Goal: Information Seeking & Learning: Learn about a topic

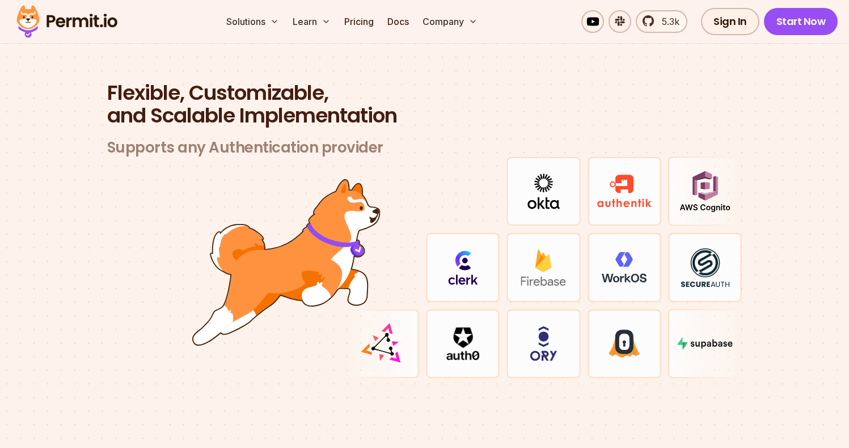
scroll to position [3324, 0]
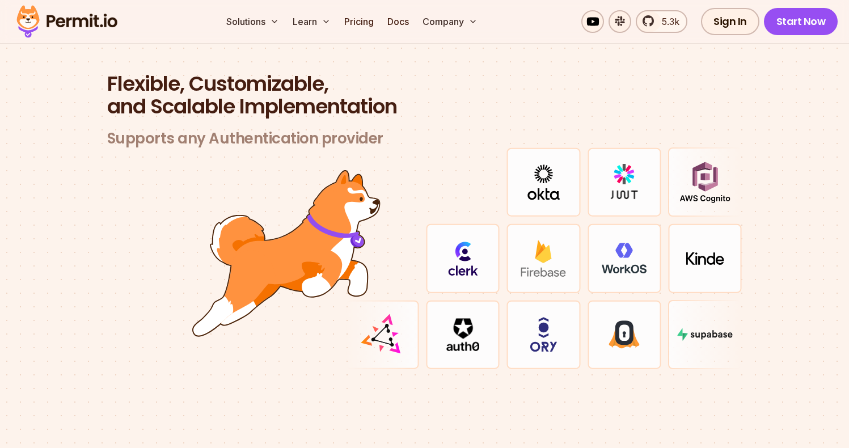
click at [300, 73] on span "Flexible, Customizable," at bounding box center [424, 84] width 635 height 23
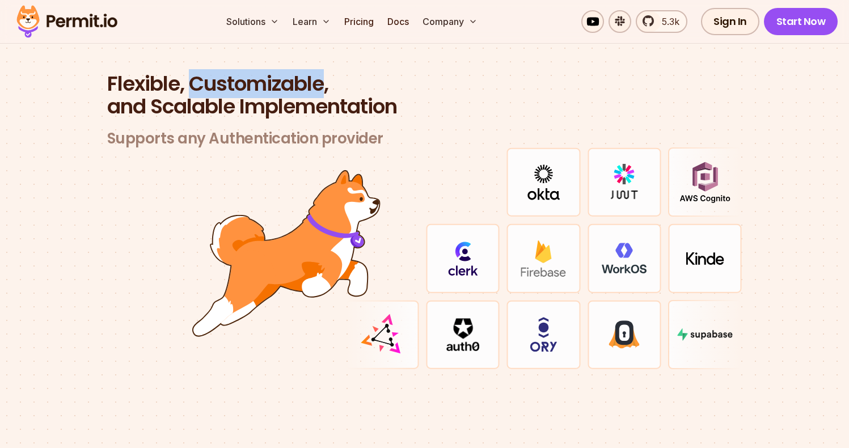
click at [299, 73] on span "Flexible, Customizable," at bounding box center [424, 84] width 635 height 23
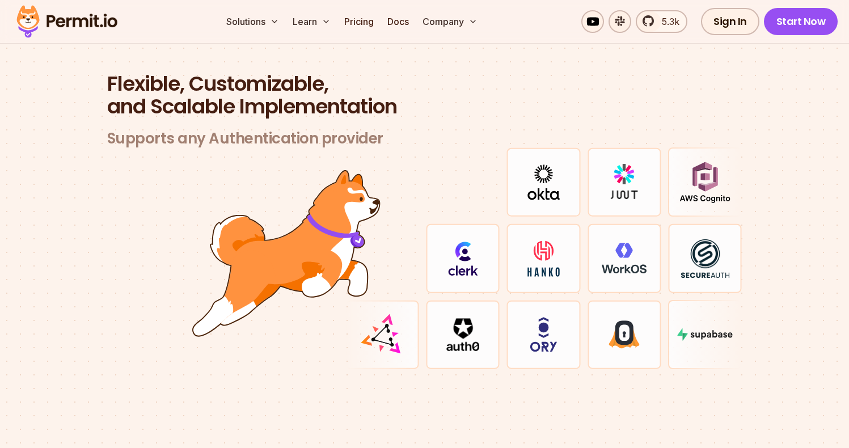
click at [351, 107] on header "Flexible, Customizable, and Scalable Implementation Supports any Authentication…" at bounding box center [424, 110] width 635 height 75
click at [348, 129] on h3 "Supports any Authentication provider" at bounding box center [424, 138] width 635 height 19
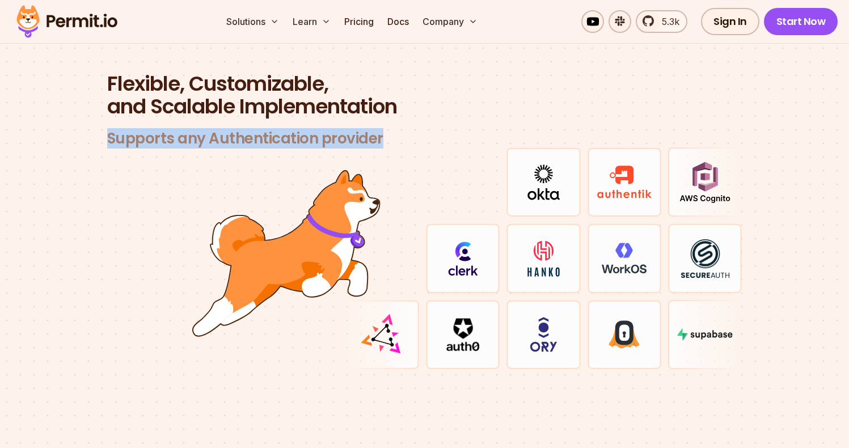
click at [348, 129] on h3 "Supports any Authentication provider" at bounding box center [424, 138] width 635 height 19
click at [285, 129] on h3 "Supports any Authentication provider" at bounding box center [424, 138] width 635 height 19
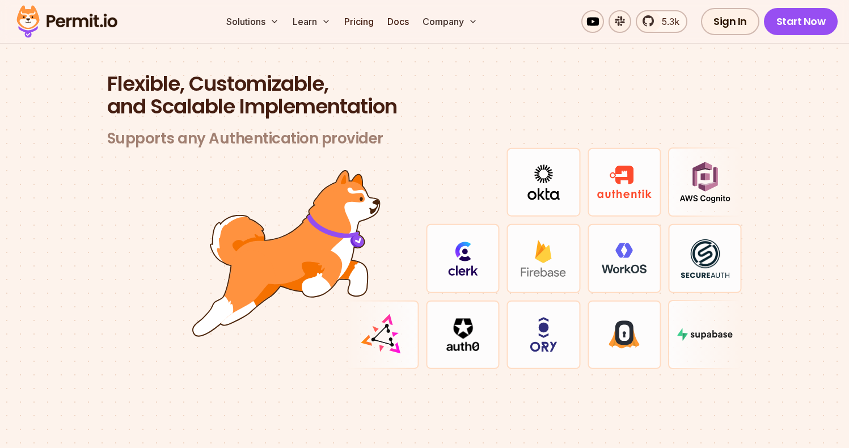
click at [295, 100] on h2 "Flexible, Customizable, and Scalable Implementation" at bounding box center [424, 95] width 635 height 45
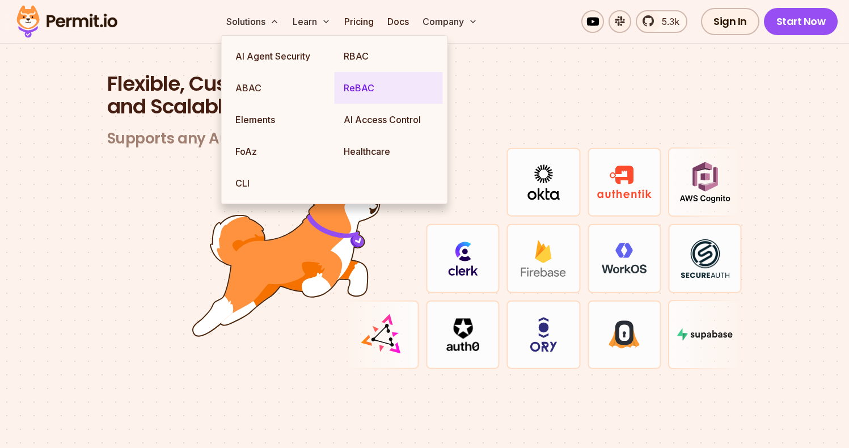
click at [353, 90] on link "ReBAC" at bounding box center [389, 88] width 108 height 32
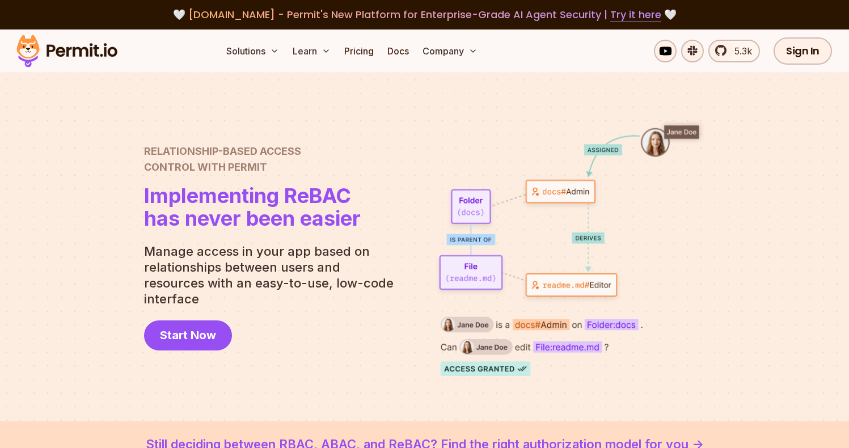
click at [724, 213] on div at bounding box center [424, 247] width 849 height 348
click at [222, 175] on h2 "Relationship-Based Access Control with Permit" at bounding box center [252, 160] width 217 height 32
click at [229, 159] on span "Relationship-Based Access" at bounding box center [252, 152] width 217 height 16
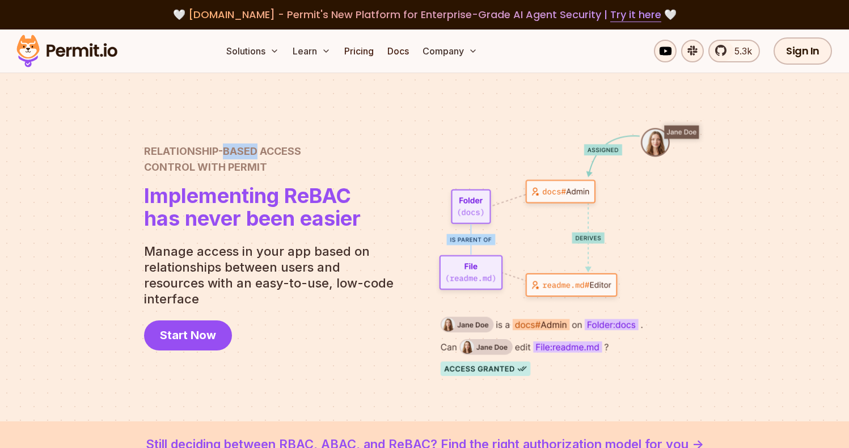
click at [229, 159] on span "Relationship-Based Access" at bounding box center [252, 152] width 217 height 16
click at [229, 172] on h2 "Relationship-Based Access Control with Permit" at bounding box center [252, 160] width 217 height 32
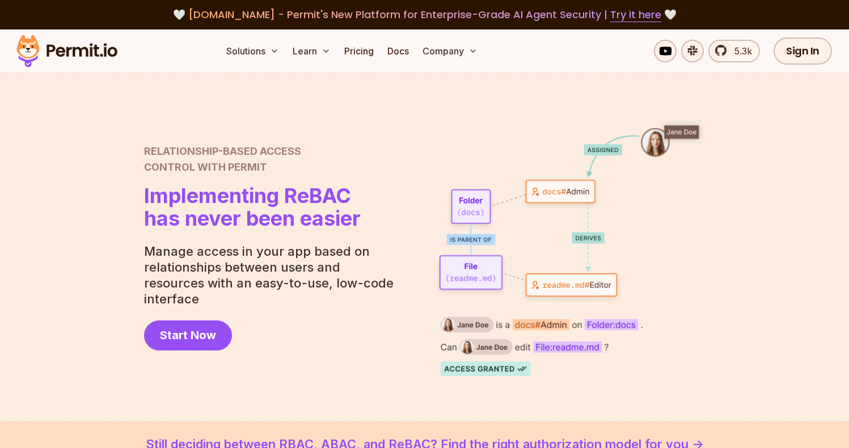
click at [230, 159] on span "Relationship-Based Access" at bounding box center [252, 152] width 217 height 16
click at [226, 207] on span "Implementing ReBAC" at bounding box center [252, 195] width 217 height 23
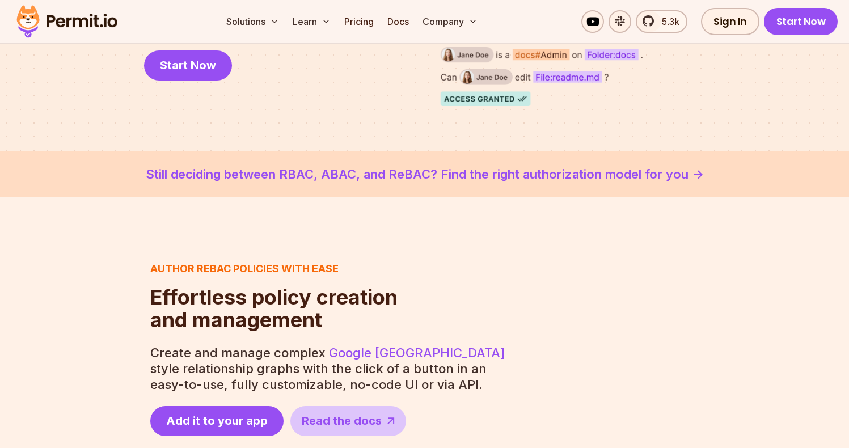
scroll to position [272, 0]
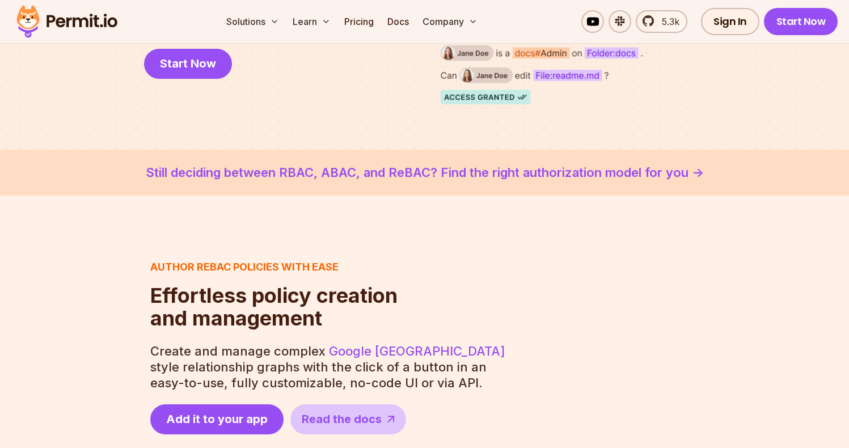
click at [279, 299] on span "Effortless policy creation" at bounding box center [273, 295] width 247 height 23
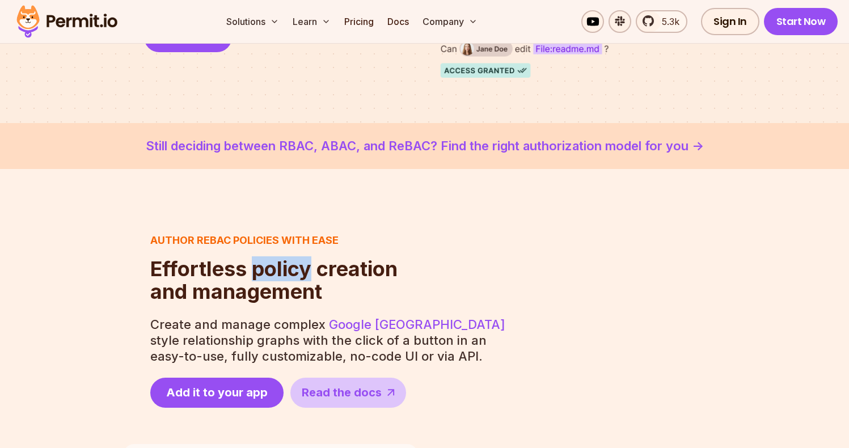
scroll to position [317, 0]
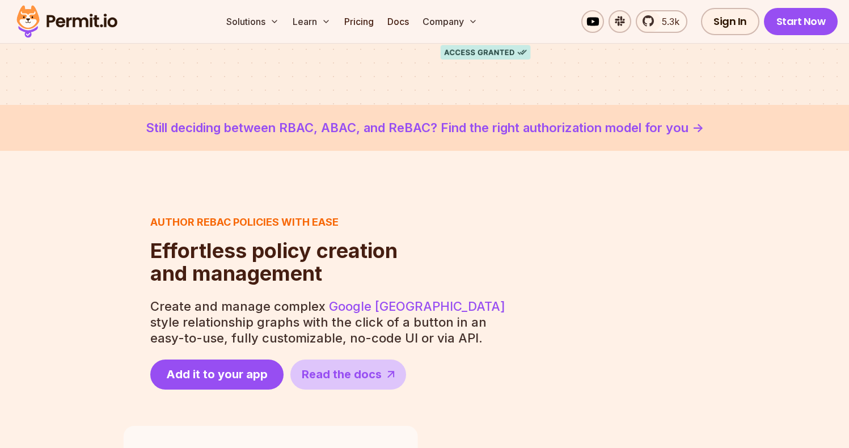
click at [315, 289] on div "Author ReBAC policies with ease Effortless policy creation and management Effor…" at bounding box center [425, 301] width 604 height 175
click at [314, 275] on h2 "Effortless policy creation and management" at bounding box center [273, 261] width 247 height 45
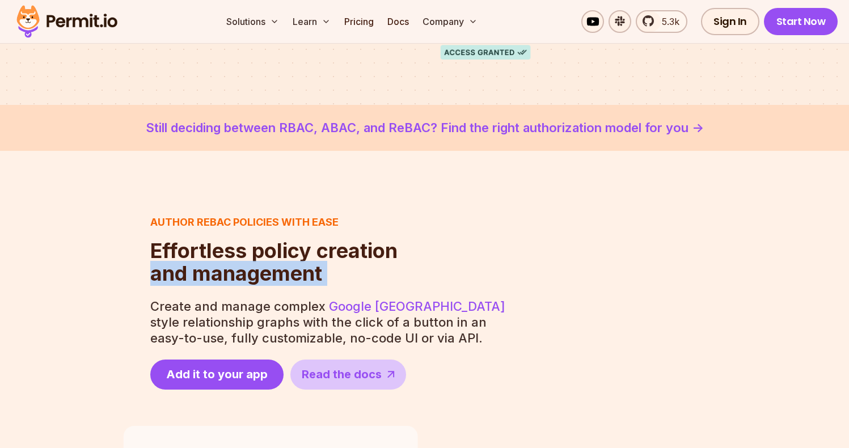
click at [314, 275] on h2 "Effortless policy creation and management" at bounding box center [273, 261] width 247 height 45
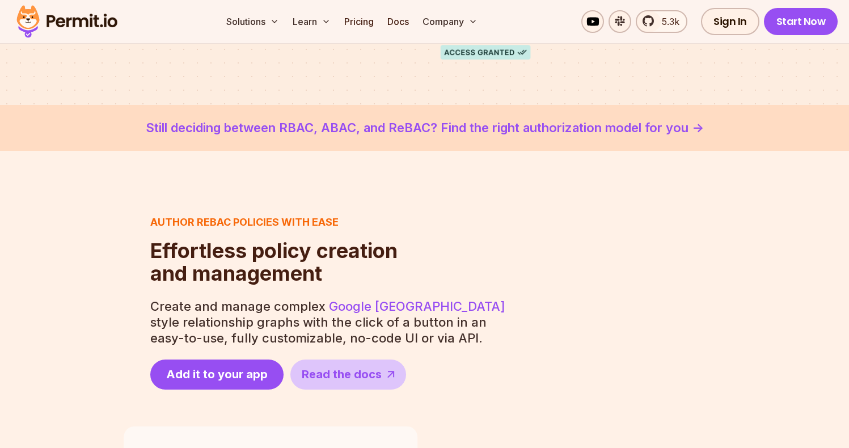
click at [326, 224] on h3 "Author ReBAC policies with ease" at bounding box center [273, 222] width 247 height 16
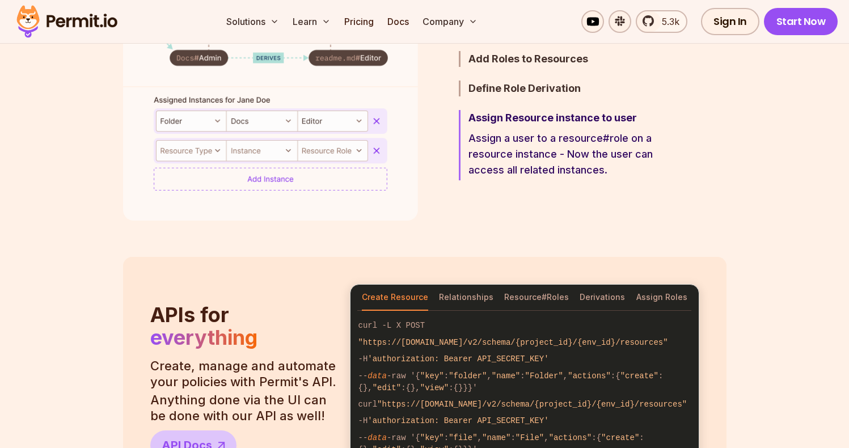
scroll to position [984, 0]
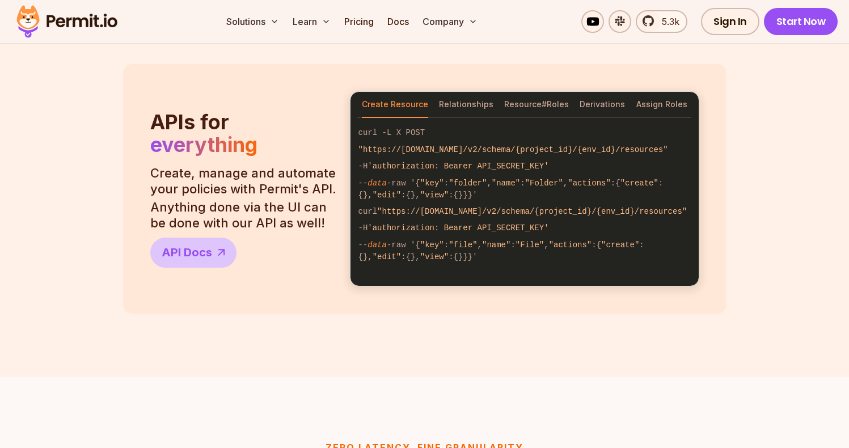
click at [264, 211] on p "Anything done via the UI can be done with our API as well!" at bounding box center [243, 215] width 186 height 32
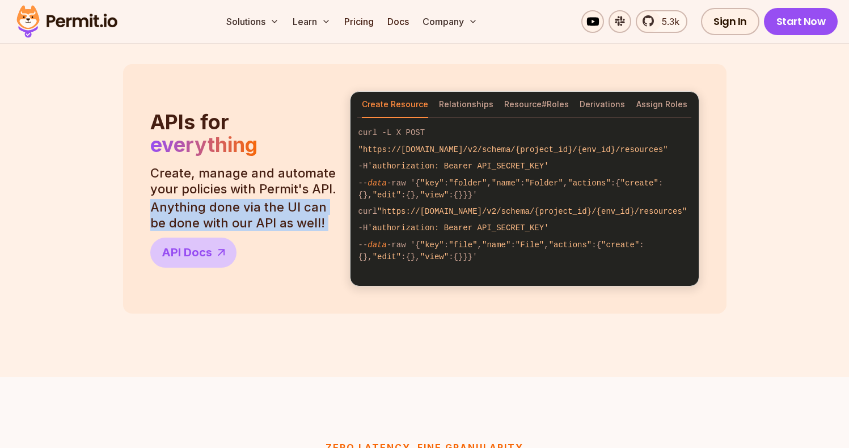
click at [264, 211] on p "Anything done via the UI can be done with our API as well!" at bounding box center [243, 215] width 186 height 32
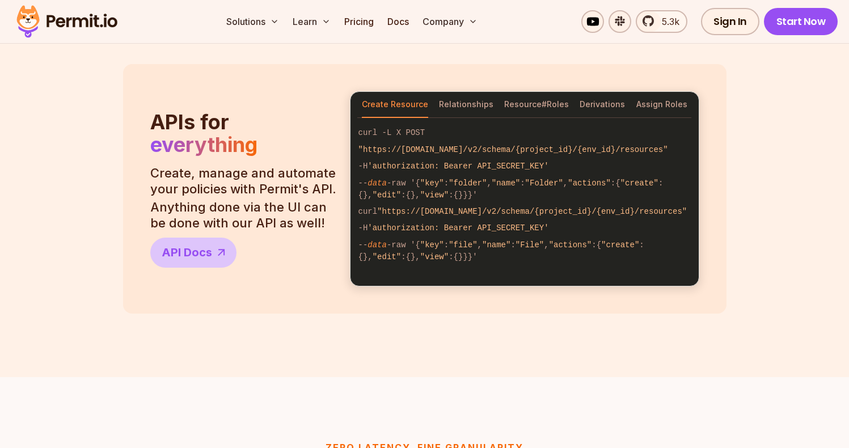
click at [283, 186] on p "Create, manage and automate your policies with Permit's API." at bounding box center [243, 181] width 186 height 32
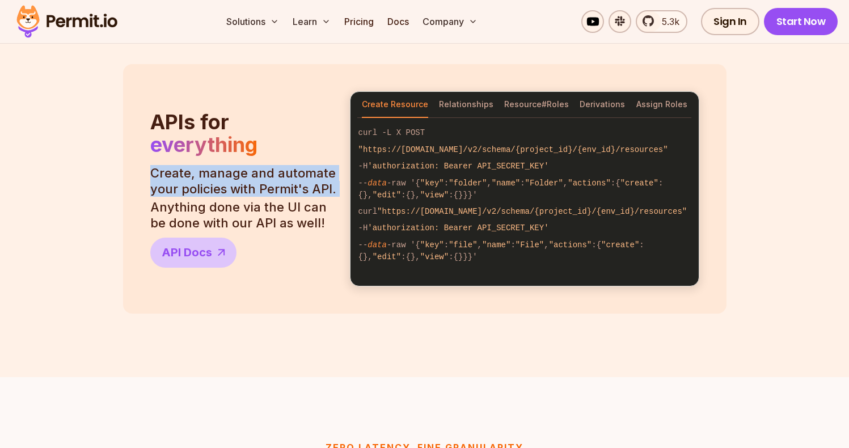
click at [283, 186] on p "Create, manage and automate your policies with Permit's API." at bounding box center [243, 181] width 186 height 32
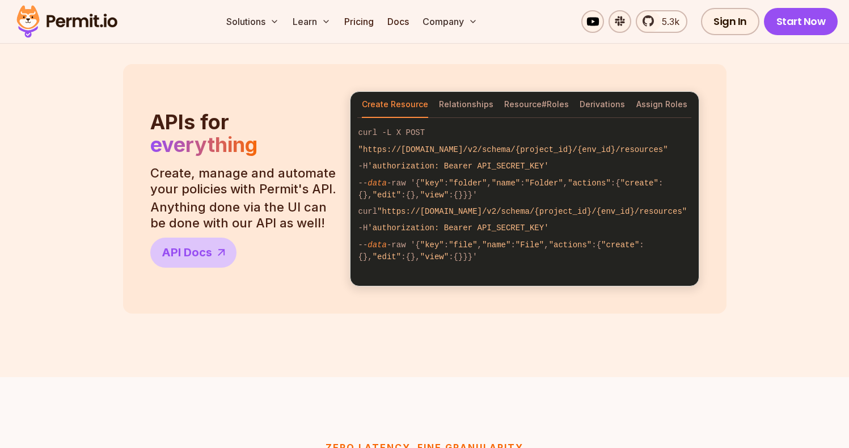
click at [240, 136] on span "everything" at bounding box center [203, 144] width 107 height 25
click at [239, 136] on span "everything" at bounding box center [203, 144] width 107 height 25
